Goal: Subscribe to service/newsletter

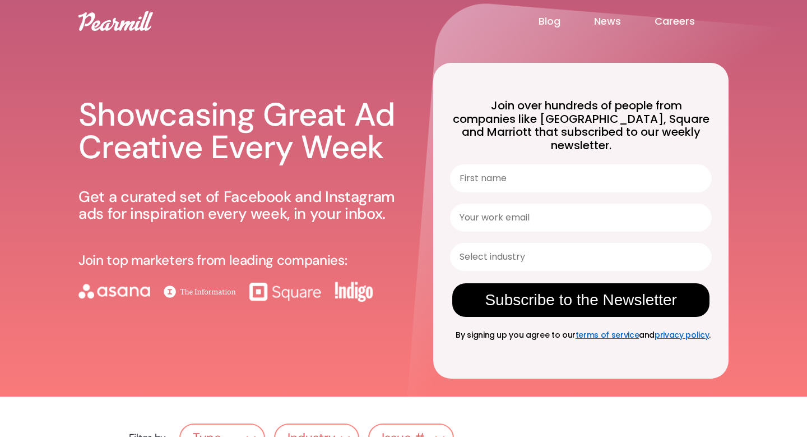
click at [556, 25] on link "Blog" at bounding box center [567, 21] width 56 height 13
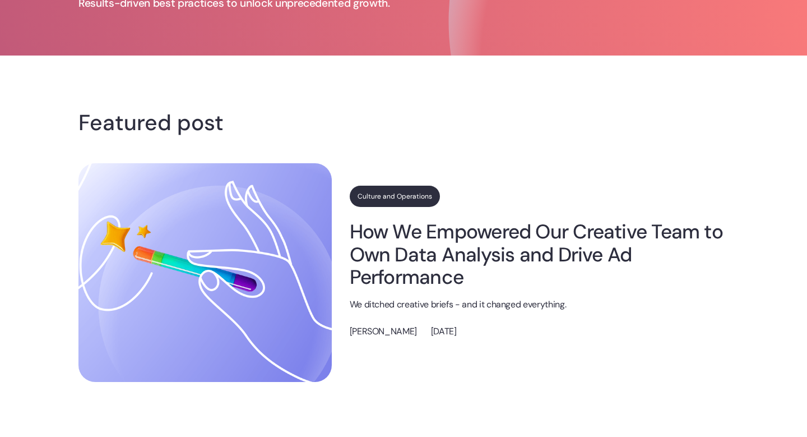
scroll to position [183, 0]
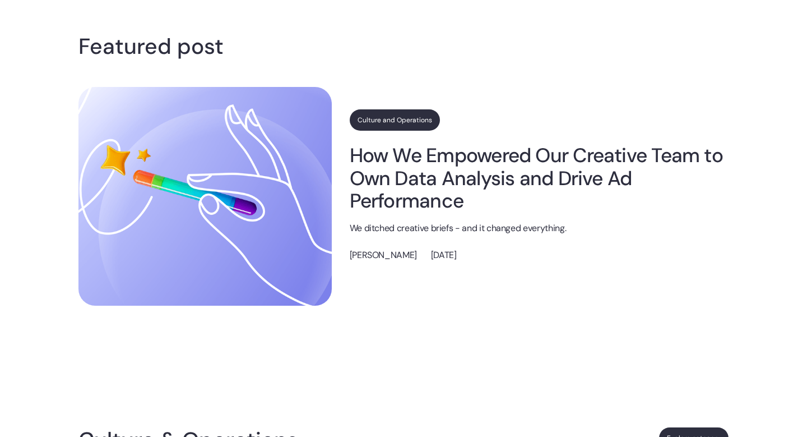
click at [518, 182] on link "How We Empowered Our Creative Team to Own Data Analysis and Drive Ad Performance" at bounding box center [539, 178] width 379 height 68
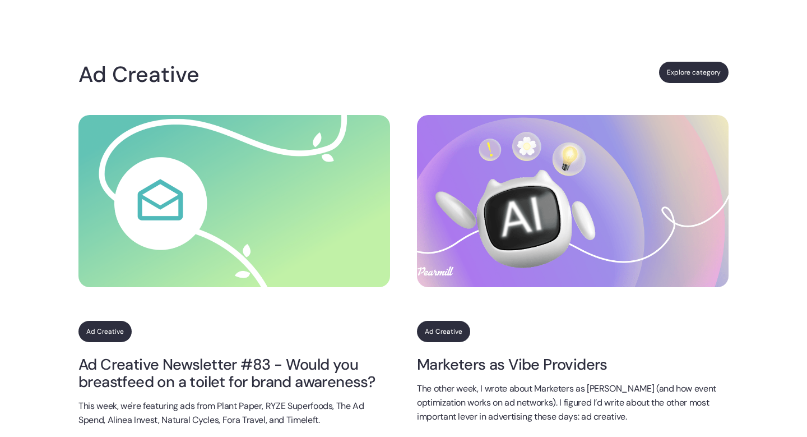
scroll to position [1054, 0]
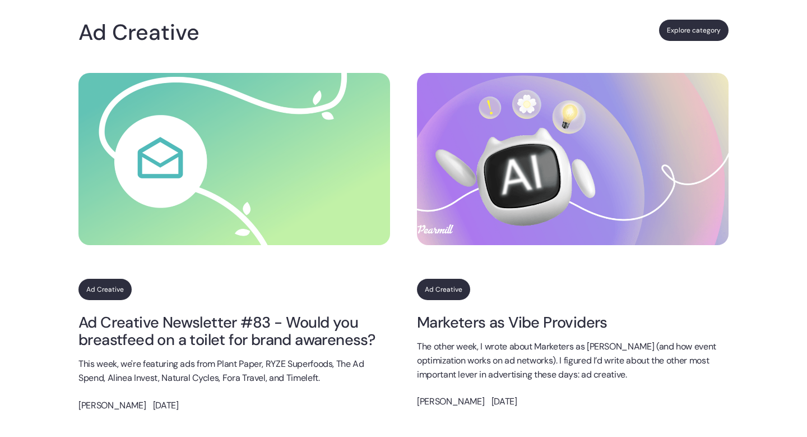
click at [299, 201] on img at bounding box center [235, 159] width 312 height 172
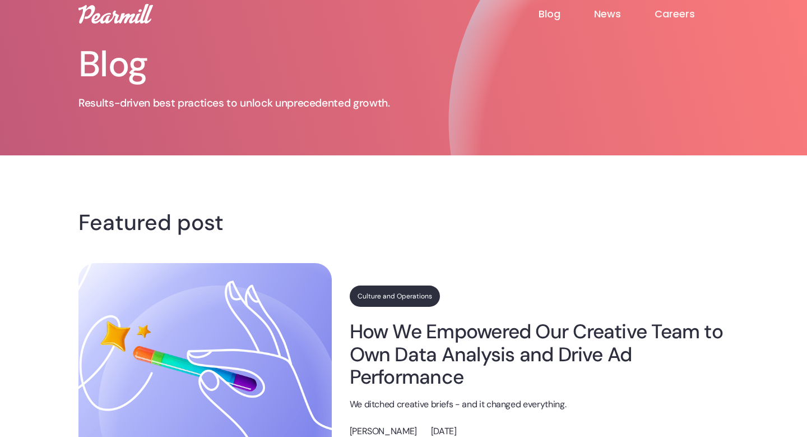
scroll to position [8, 0]
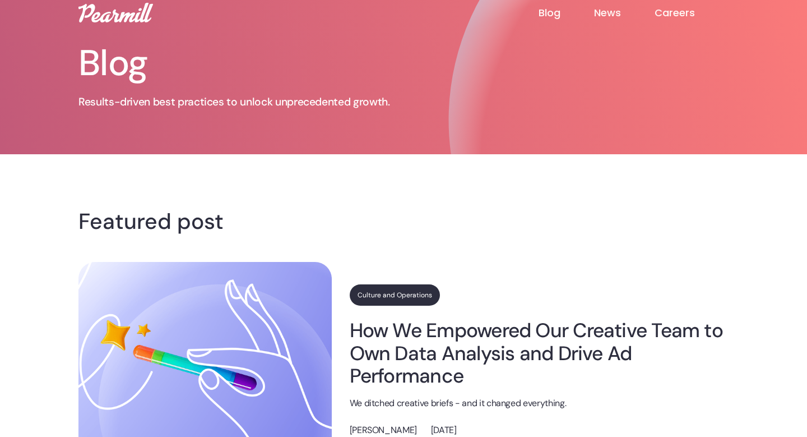
click at [101, 19] on img at bounding box center [116, 13] width 75 height 20
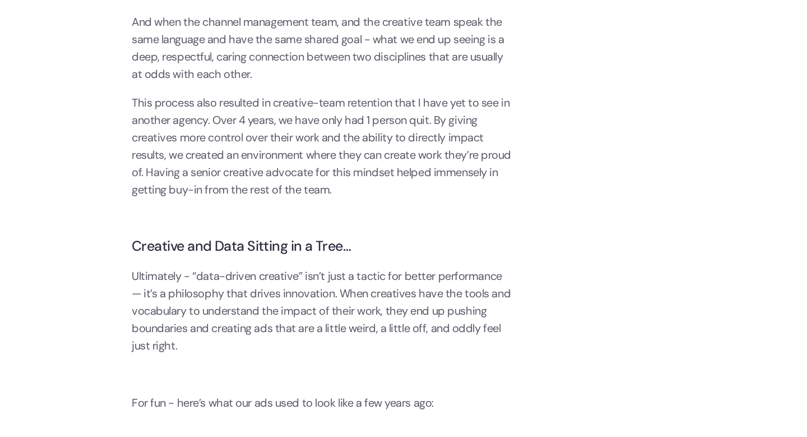
scroll to position [2666, 0]
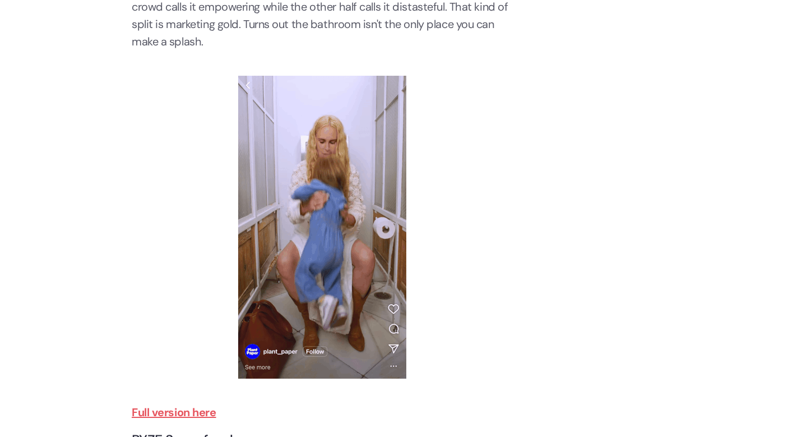
scroll to position [788, 0]
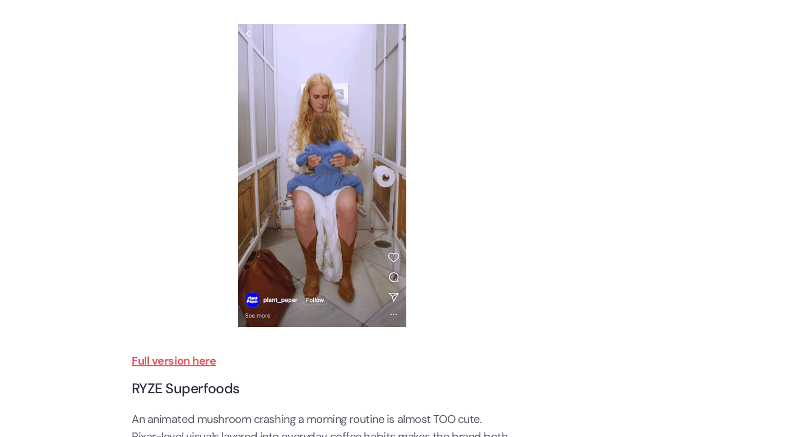
click at [197, 363] on strong "Full version here" at bounding box center [174, 360] width 85 height 15
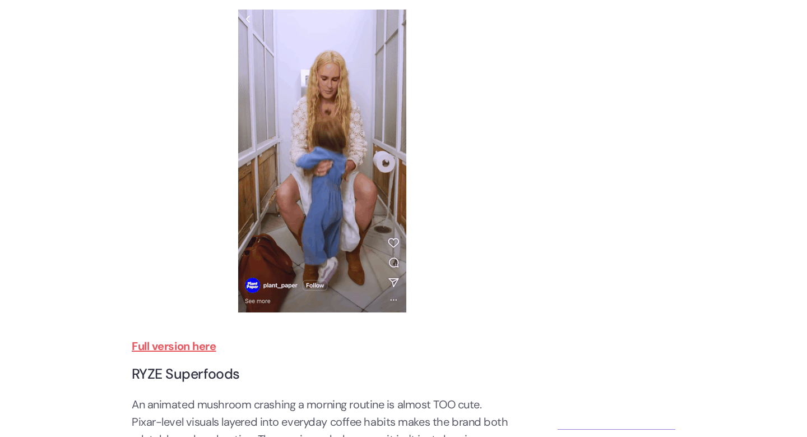
scroll to position [806, 0]
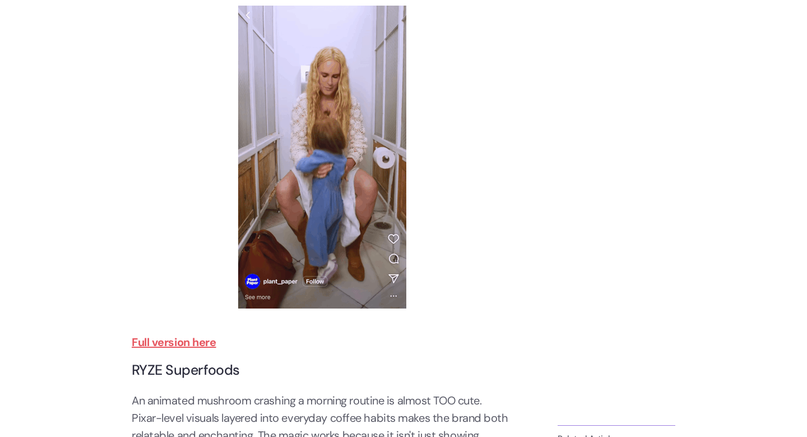
click at [201, 343] on strong "Full version here" at bounding box center [174, 342] width 85 height 15
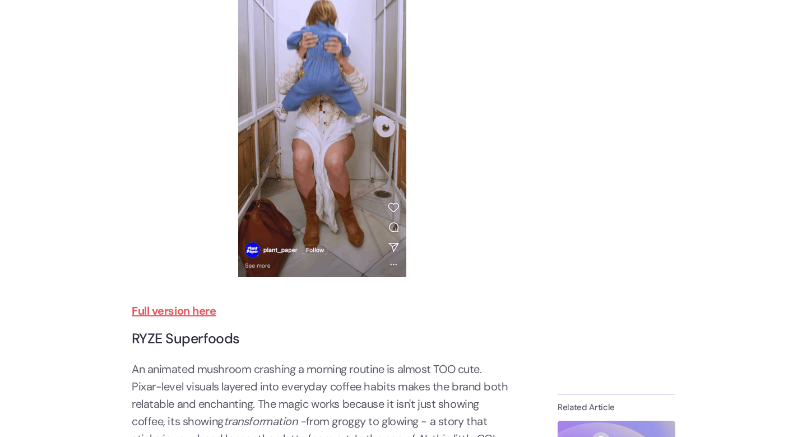
scroll to position [847, 0]
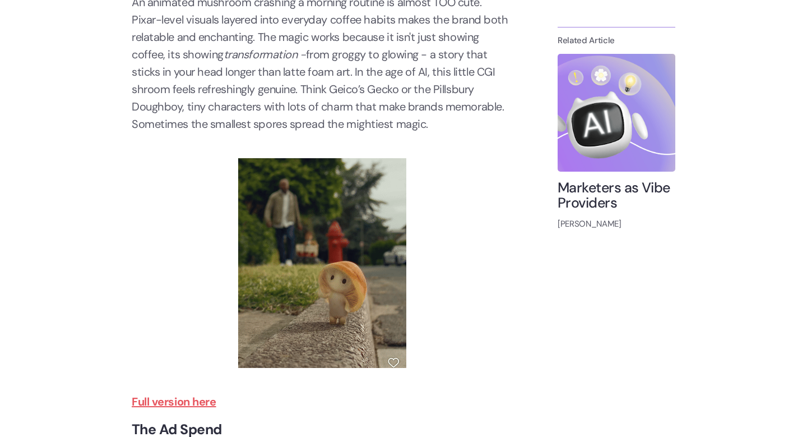
scroll to position [1206, 0]
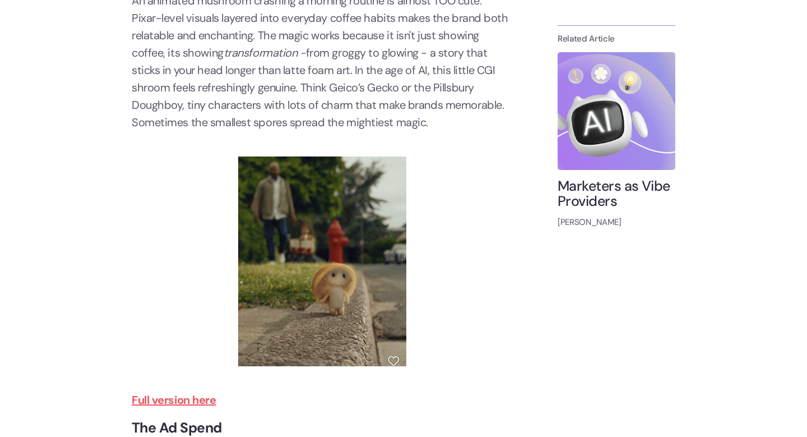
click at [178, 399] on strong "Full version here" at bounding box center [174, 400] width 85 height 15
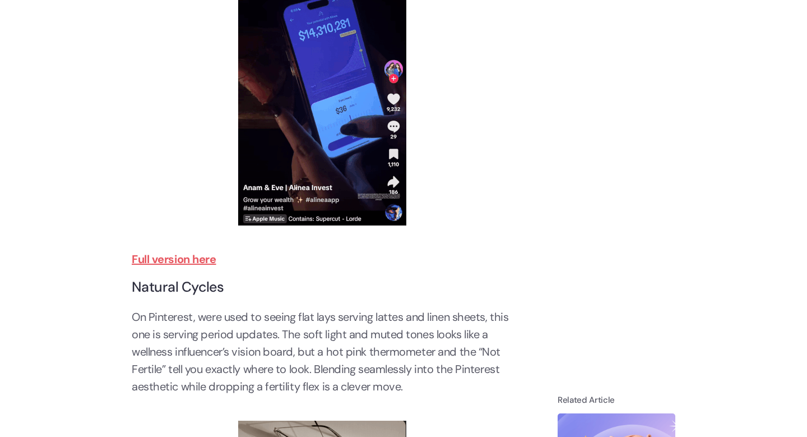
scroll to position [2186, 0]
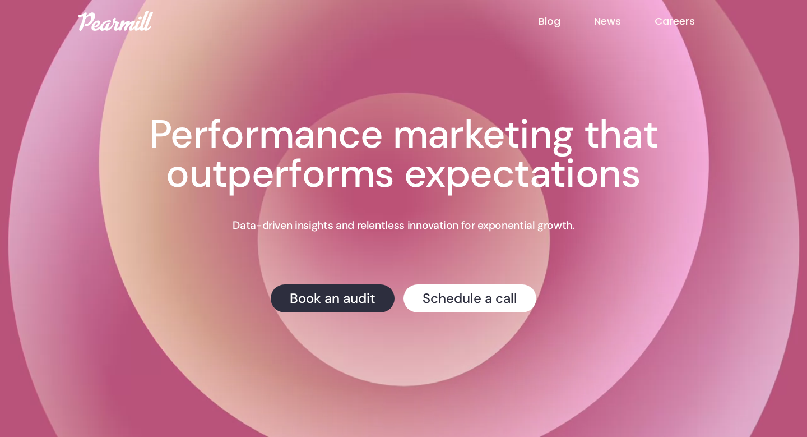
click at [677, 26] on link "Careers" at bounding box center [692, 21] width 74 height 15
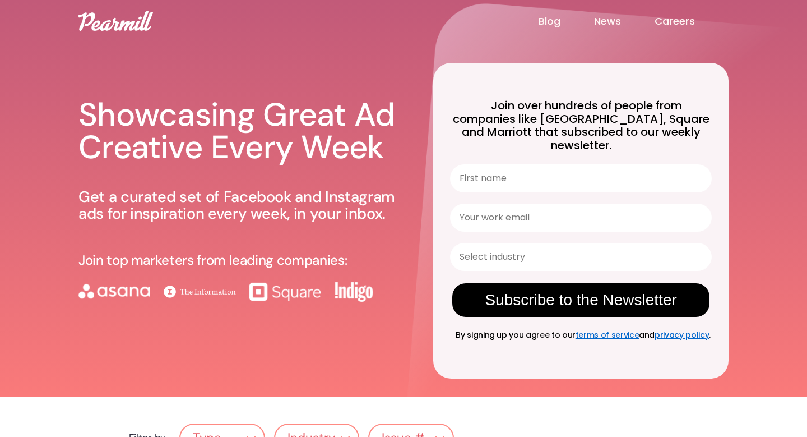
click at [497, 164] on input "First name" at bounding box center [581, 178] width 262 height 28
type input "Soyoung"
type input "katie@dirtylabs.com"
click at [486, 169] on input "Soyoung" at bounding box center [581, 178] width 262 height 28
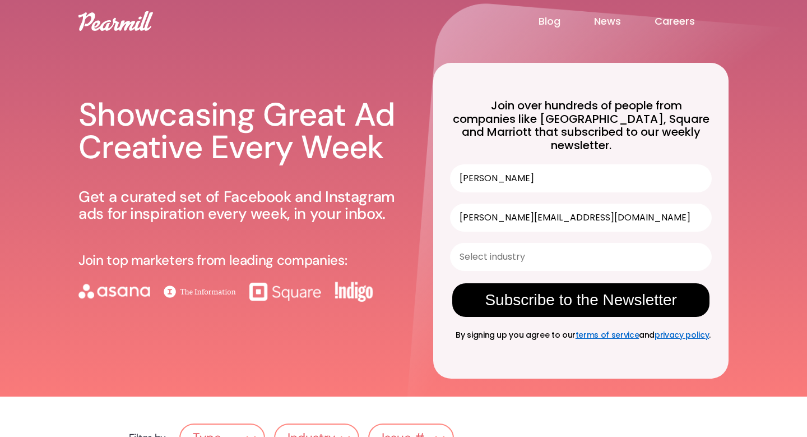
click at [486, 169] on input "Soyoung" at bounding box center [581, 178] width 262 height 28
type input "Katie"
click at [525, 249] on input "Select industry" at bounding box center [578, 256] width 236 height 27
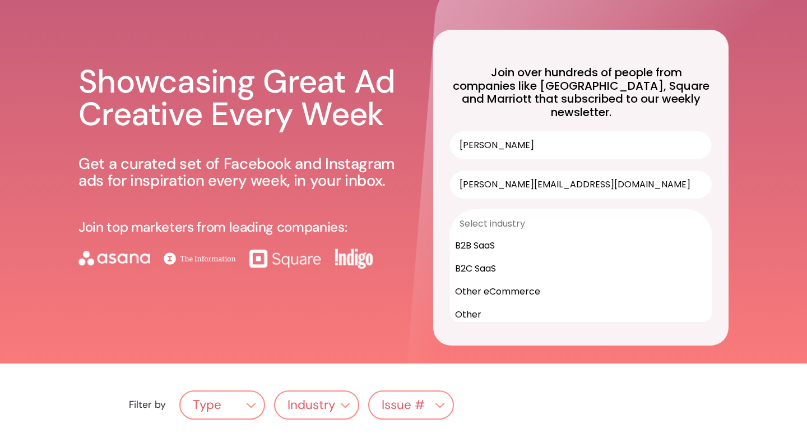
scroll to position [39, 0]
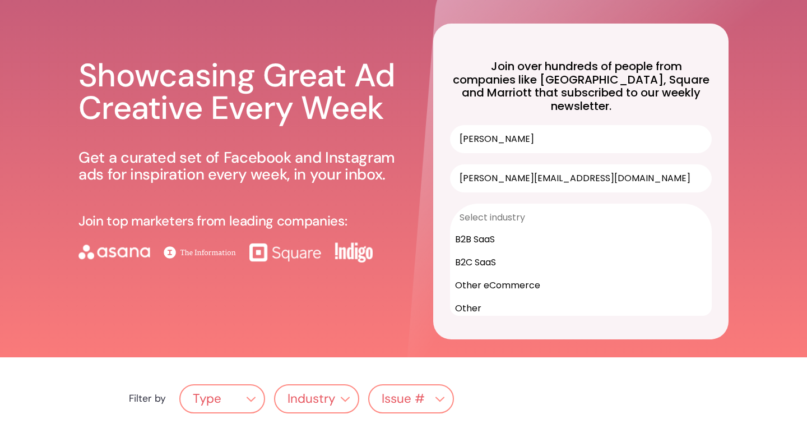
click at [522, 274] on div "Other eCommerce" at bounding box center [581, 285] width 261 height 23
type input "Other eCommerce"
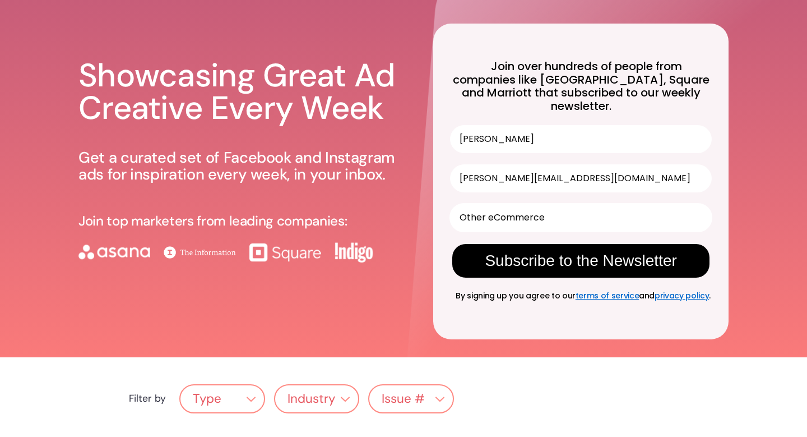
scroll to position [0, 0]
click at [556, 252] on button "Subscribe to the Newsletter" at bounding box center [581, 261] width 257 height 34
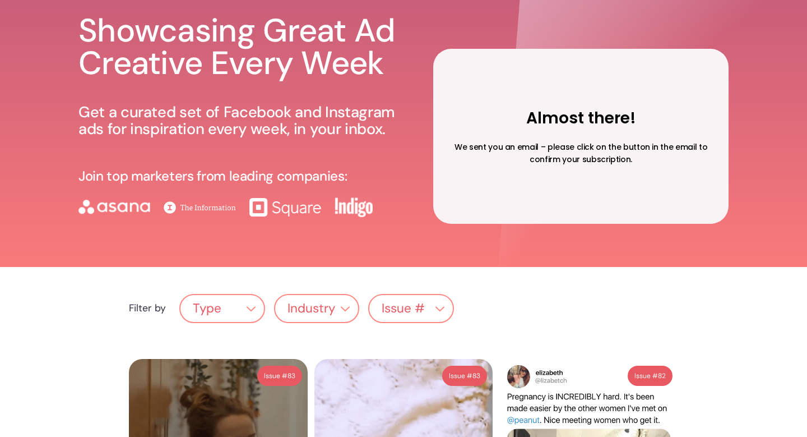
scroll to position [1, 0]
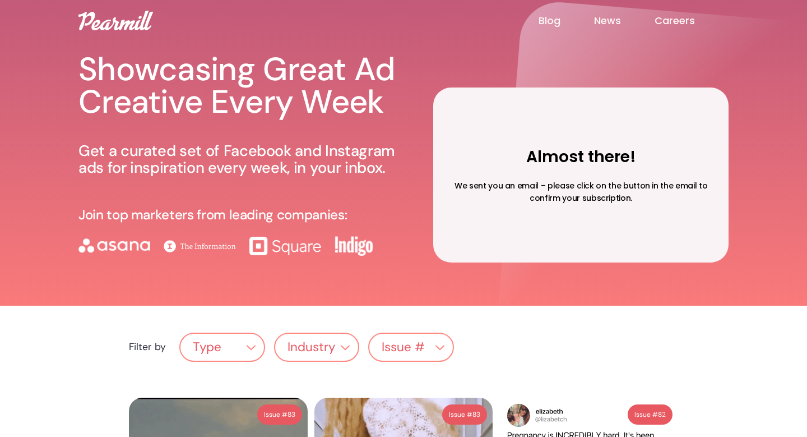
click at [584, 202] on span "We sent you an email – please click on the button in the email to confirm your …" at bounding box center [581, 192] width 253 height 24
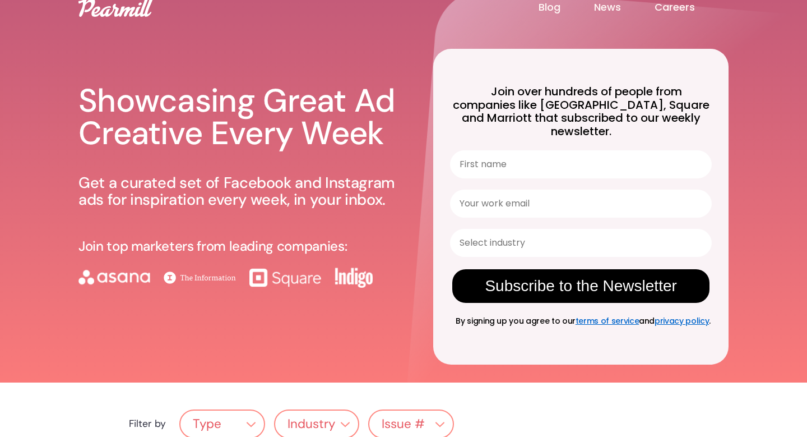
scroll to position [15, 0]
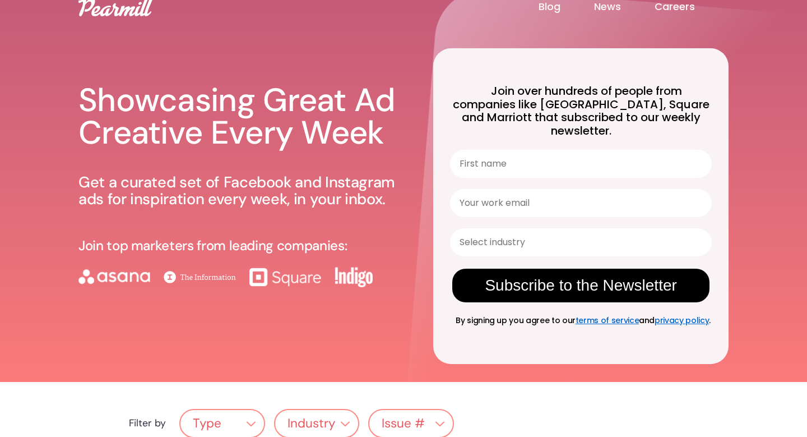
click at [585, 153] on input "First name" at bounding box center [581, 164] width 262 height 28
type input "[PERSON_NAME]"
type input "[PERSON_NAME][EMAIL_ADDRESS][DOMAIN_NAME]"
click at [532, 159] on input "[PERSON_NAME]" at bounding box center [581, 164] width 262 height 28
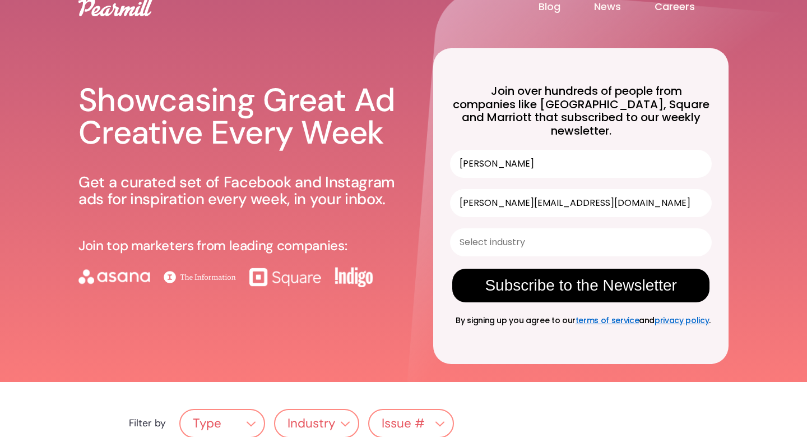
click at [532, 159] on input "[PERSON_NAME]" at bounding box center [581, 164] width 262 height 28
click at [532, 159] on input "Soyoung" at bounding box center [581, 164] width 262 height 28
type input "Katie"
click at [542, 233] on input "Select industry" at bounding box center [578, 242] width 236 height 27
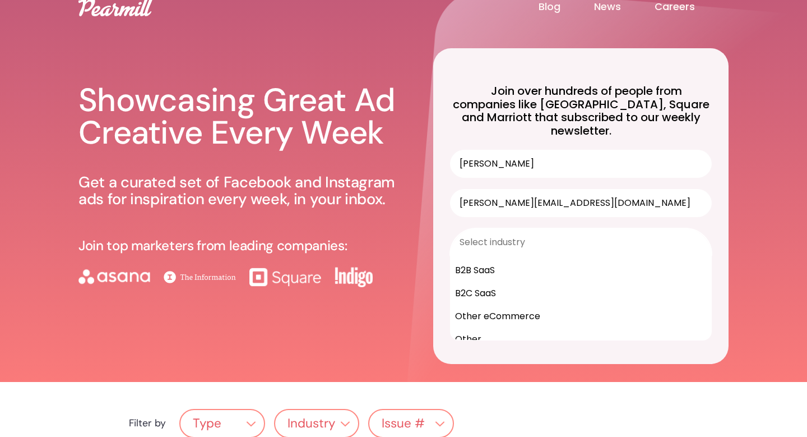
scroll to position [96, 0]
click at [518, 298] on div "Other eCommerce" at bounding box center [581, 309] width 261 height 23
type input "Other eCommerce"
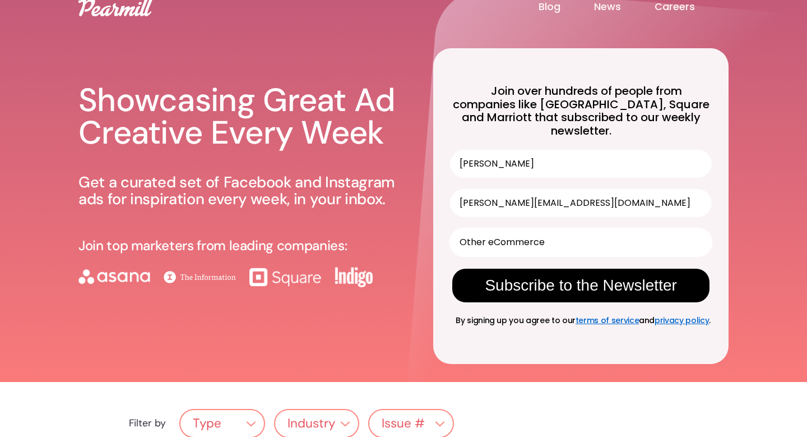
scroll to position [0, 0]
click at [548, 273] on button "Subscribe to the Newsletter" at bounding box center [581, 286] width 257 height 34
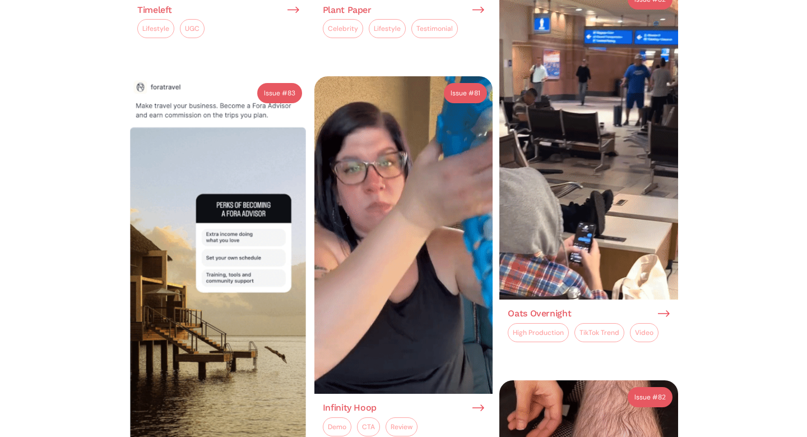
scroll to position [846, 0]
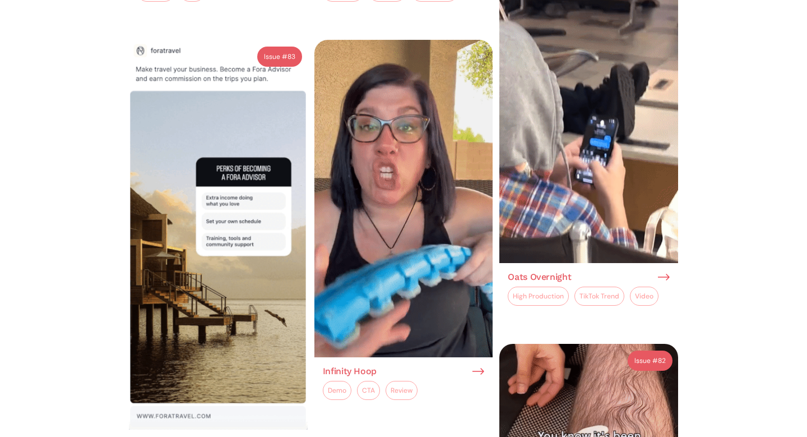
click at [367, 241] on img at bounding box center [404, 198] width 179 height 317
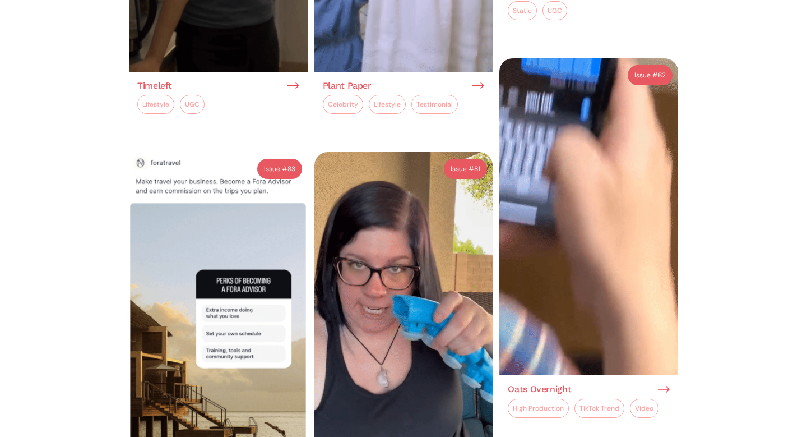
scroll to position [733, 0]
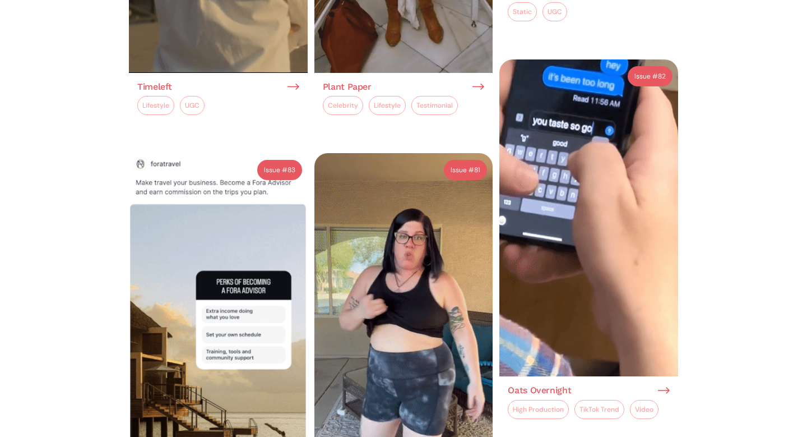
click at [665, 385] on img at bounding box center [664, 390] width 12 height 10
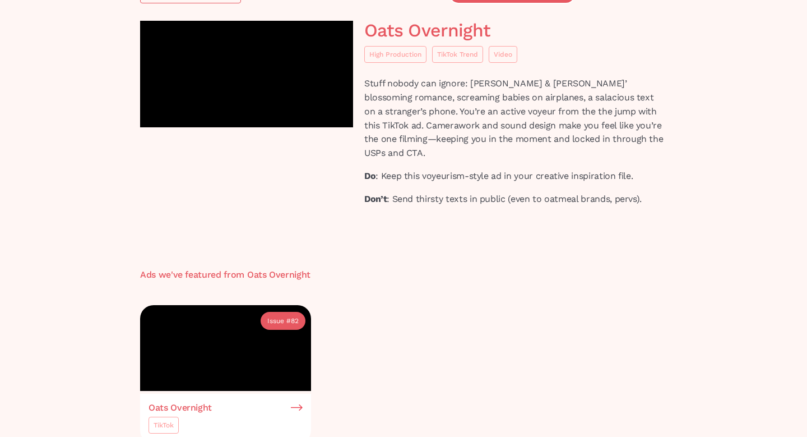
scroll to position [98, 0]
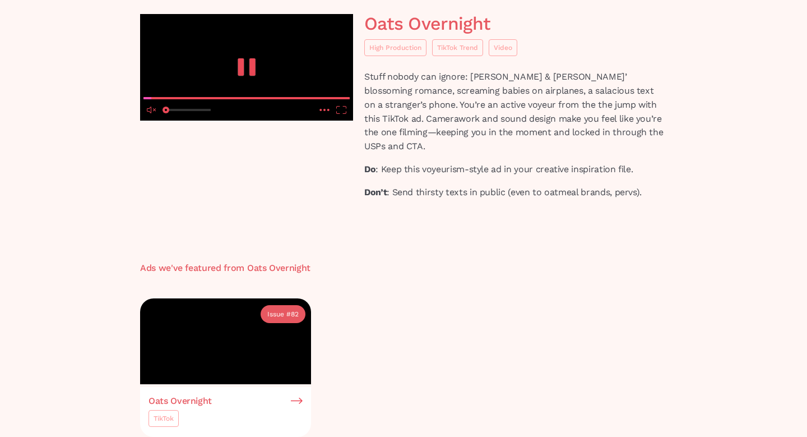
click at [318, 121] on video at bounding box center [246, 67] width 213 height 107
click at [324, 114] on icon "quality" at bounding box center [325, 110] width 10 height 8
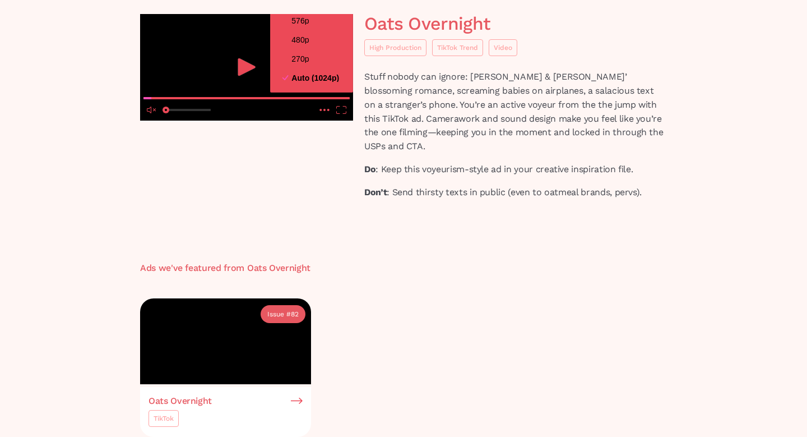
click at [464, 209] on div "Oats Overnight High Production TikTok Trend Video Stuff nobody can ignore: Tayl…" at bounding box center [404, 111] width 538 height 195
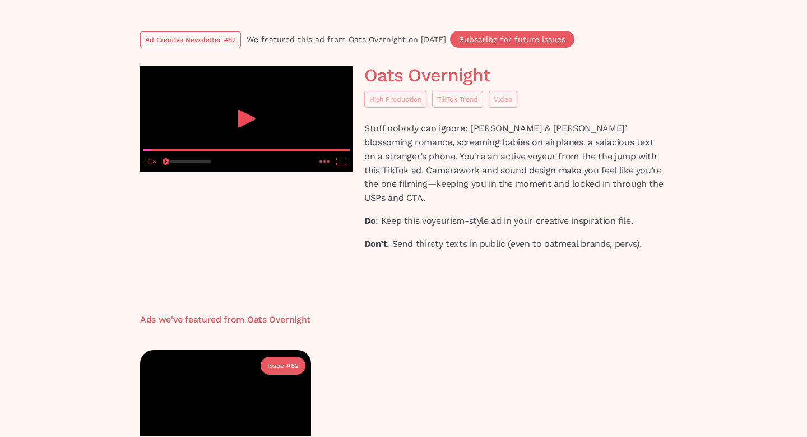
scroll to position [0, 0]
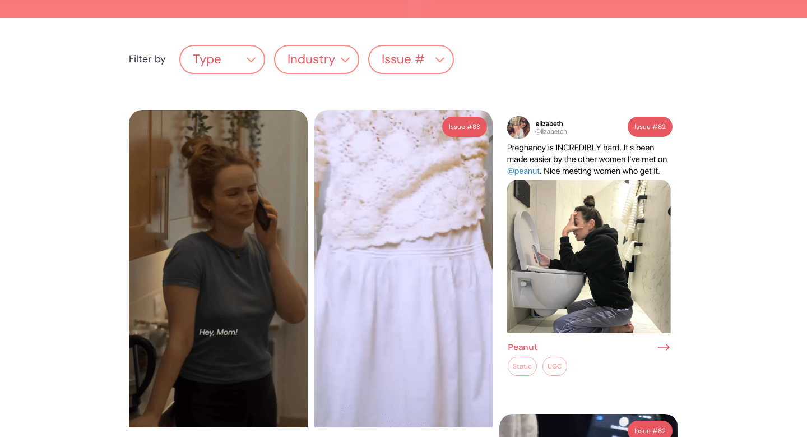
scroll to position [381, 0]
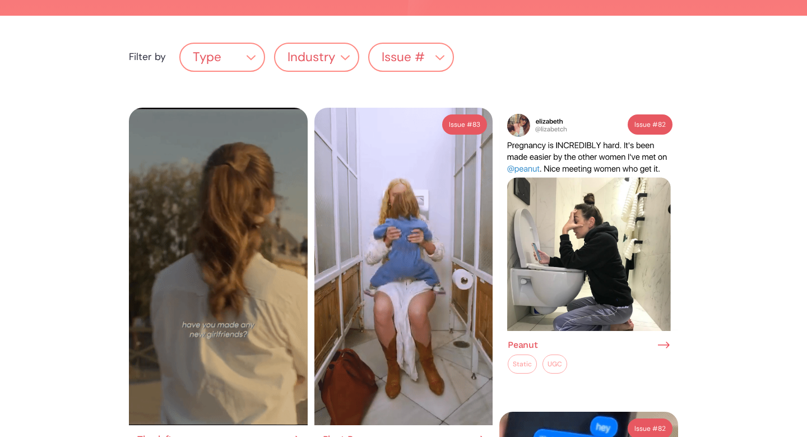
click at [256, 154] on img at bounding box center [218, 266] width 179 height 317
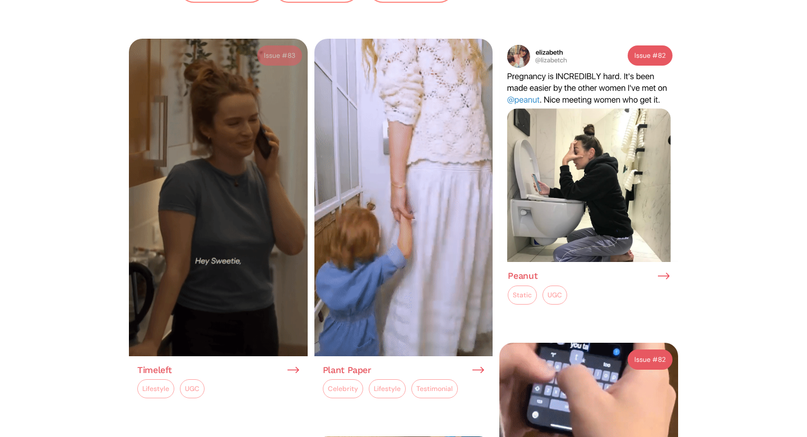
scroll to position [469, 0]
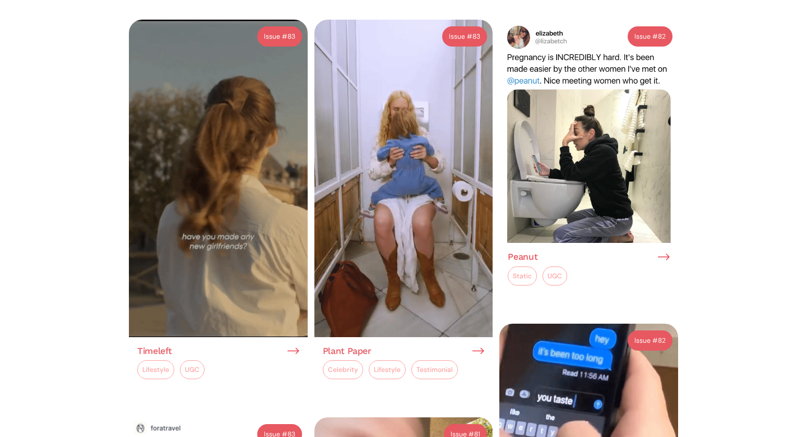
click at [479, 346] on img at bounding box center [479, 351] width 12 height 10
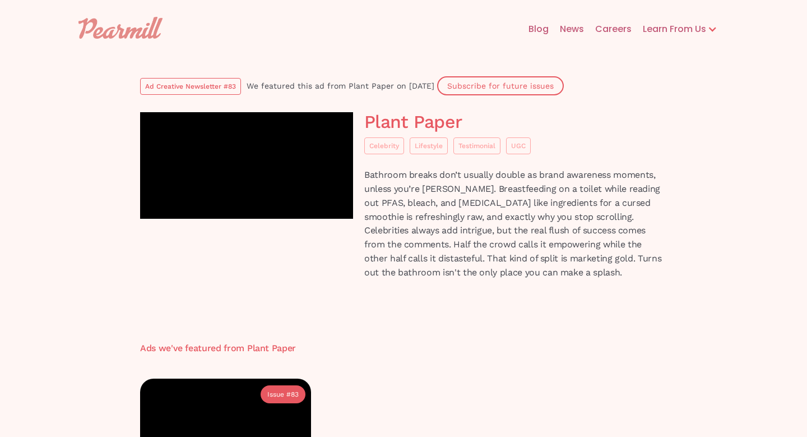
click at [554, 86] on div "Subscribe for future issues" at bounding box center [500, 86] width 107 height 8
